Goal: Information Seeking & Learning: Learn about a topic

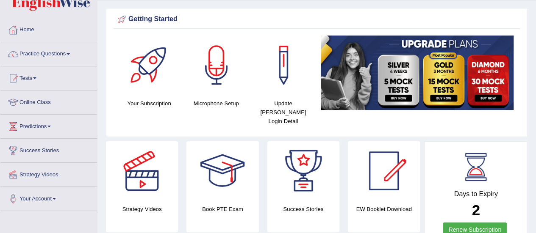
scroll to position [42, 0]
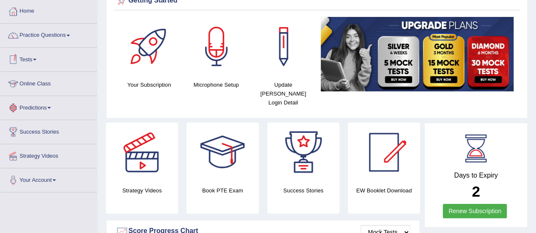
click at [65, 36] on link "Practice Questions" at bounding box center [48, 34] width 97 height 21
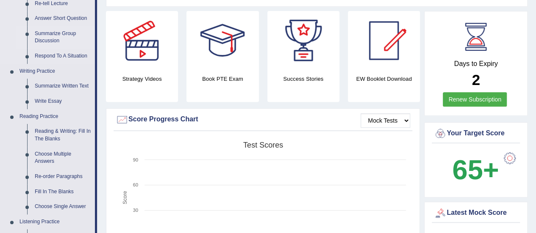
scroll to position [169, 0]
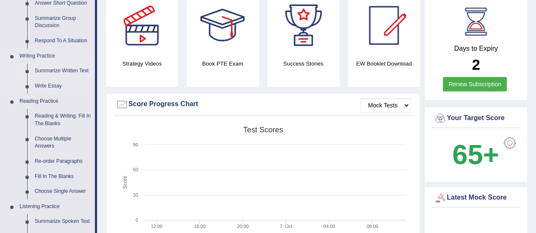
click at [69, 71] on link "Summarize Written Text" at bounding box center [63, 71] width 64 height 15
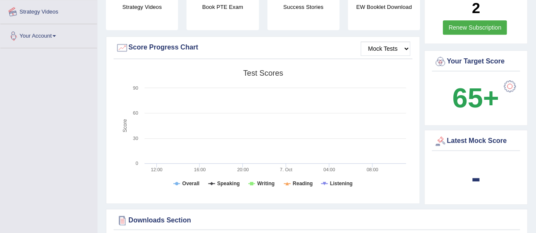
scroll to position [256, 0]
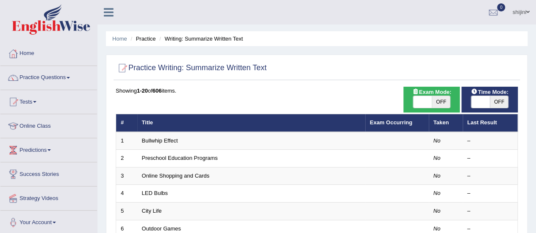
click at [144, 146] on td "Bullwhip Effect" at bounding box center [251, 141] width 228 height 18
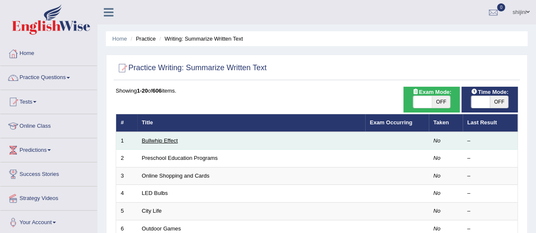
click at [158, 141] on link "Bullwhip Effect" at bounding box center [160, 141] width 36 height 6
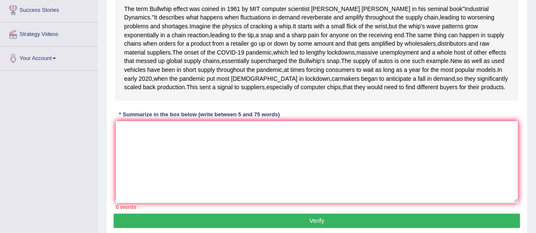
scroll to position [153, 0]
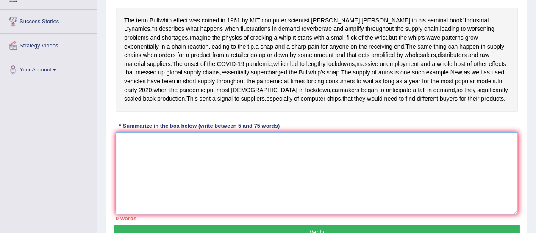
click at [220, 187] on textarea at bounding box center [317, 174] width 402 height 82
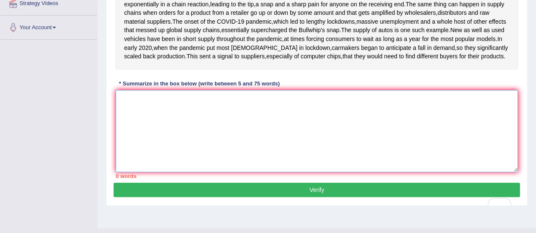
scroll to position [111, 0]
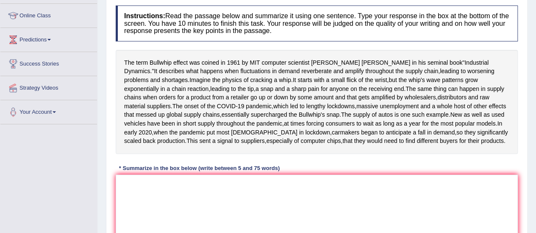
drag, startPoint x: 149, startPoint y: 62, endPoint x: 220, endPoint y: 54, distance: 71.2
click at [220, 54] on div "The term Bullwhip effect was coined in [DATE] by MIT computer scientist [PERSON…" at bounding box center [317, 102] width 402 height 104
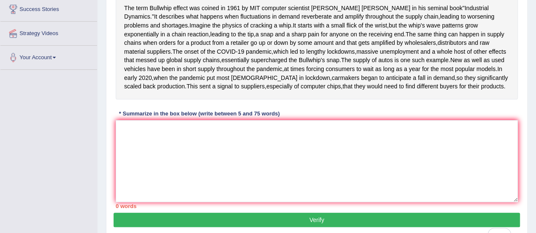
scroll to position [153, 0]
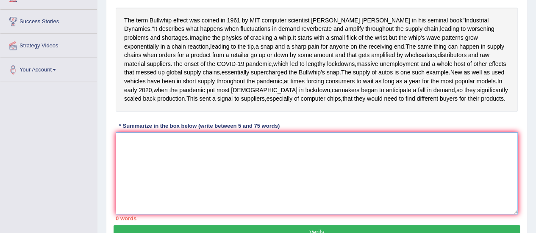
click at [132, 191] on textarea "To enrich screen reader interactions, please activate Accessibility in Grammarl…" at bounding box center [317, 174] width 402 height 82
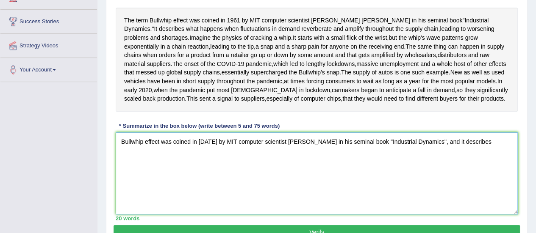
click at [471, 185] on textarea "Bullwhip effect was coined in [DATE] by MIT computer scientist [PERSON_NAME] in…" at bounding box center [317, 174] width 402 height 82
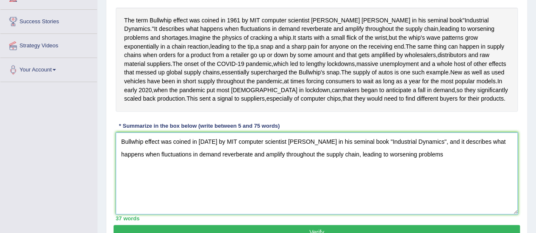
click at [420, 199] on textarea "Bullwhip effect was coined in [DATE] by MIT computer scientist [PERSON_NAME] in…" at bounding box center [317, 174] width 402 height 82
click at [503, 196] on textarea "Bullwhip effect was coined in [DATE] by MIT computer scientist [PERSON_NAME] in…" at bounding box center [317, 174] width 402 height 82
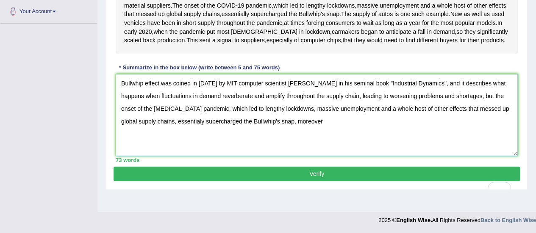
scroll to position [238, 0]
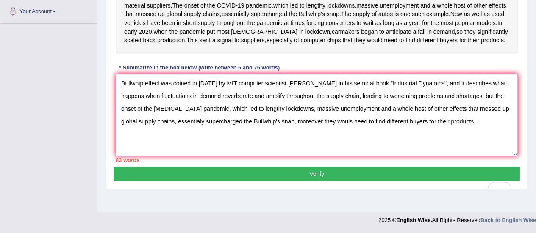
click at [221, 98] on textarea "Bullwhip effect was coined in [DATE] by MIT computer scientist [PERSON_NAME] in…" at bounding box center [317, 115] width 402 height 82
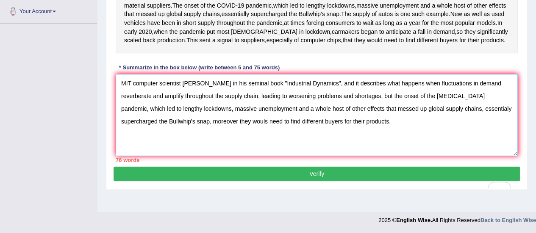
click at [231, 139] on textarea "MIT computer scientist [PERSON_NAME] in his seminal book "Industrial Dynamics",…" at bounding box center [317, 115] width 402 height 82
click at [187, 126] on textarea "MIT computer scientist [PERSON_NAME] in his seminal book "Industrial Dynamics",…" at bounding box center [317, 115] width 402 height 82
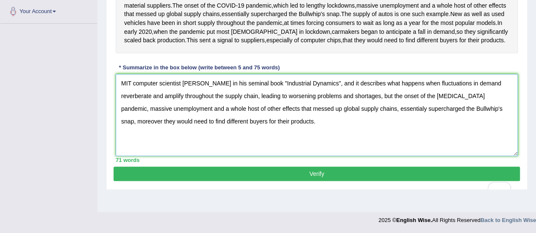
type textarea "MIT computer scientist [PERSON_NAME] in his seminal book "Industrial Dynamics",…"
click at [273, 181] on button "Verify" at bounding box center [317, 174] width 406 height 14
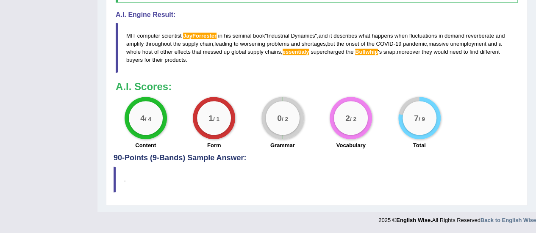
scroll to position [257, 0]
